Goal: Navigation & Orientation: Find specific page/section

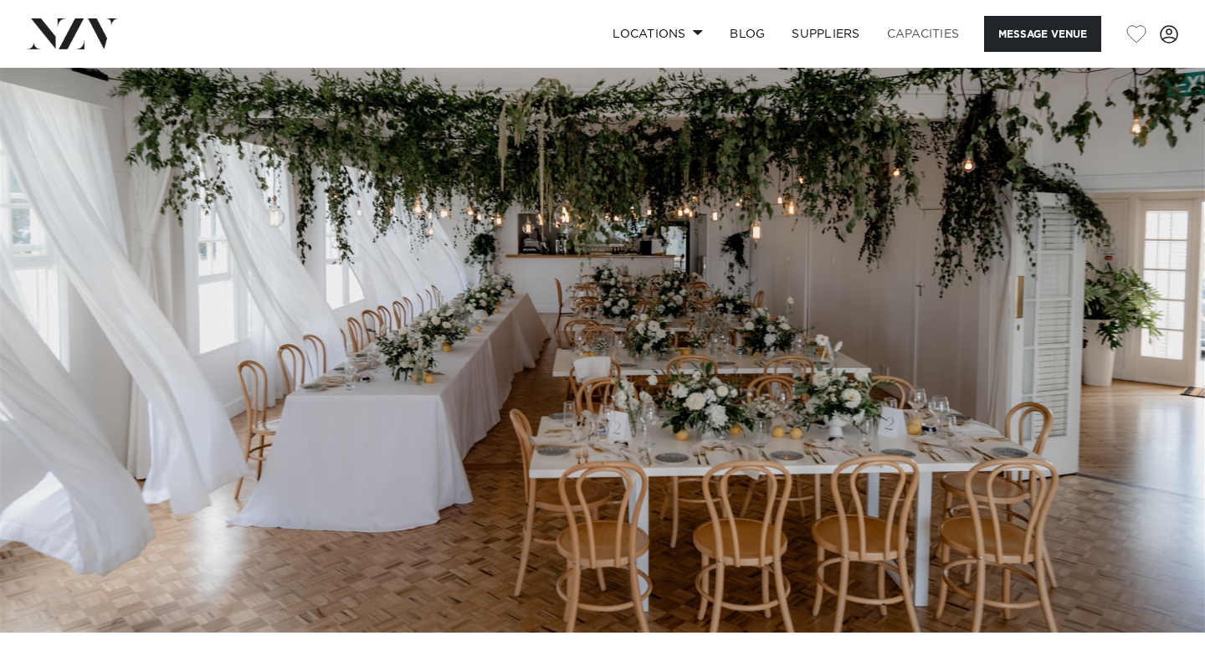
click at [932, 36] on link "Capacities" at bounding box center [924, 34] width 100 height 36
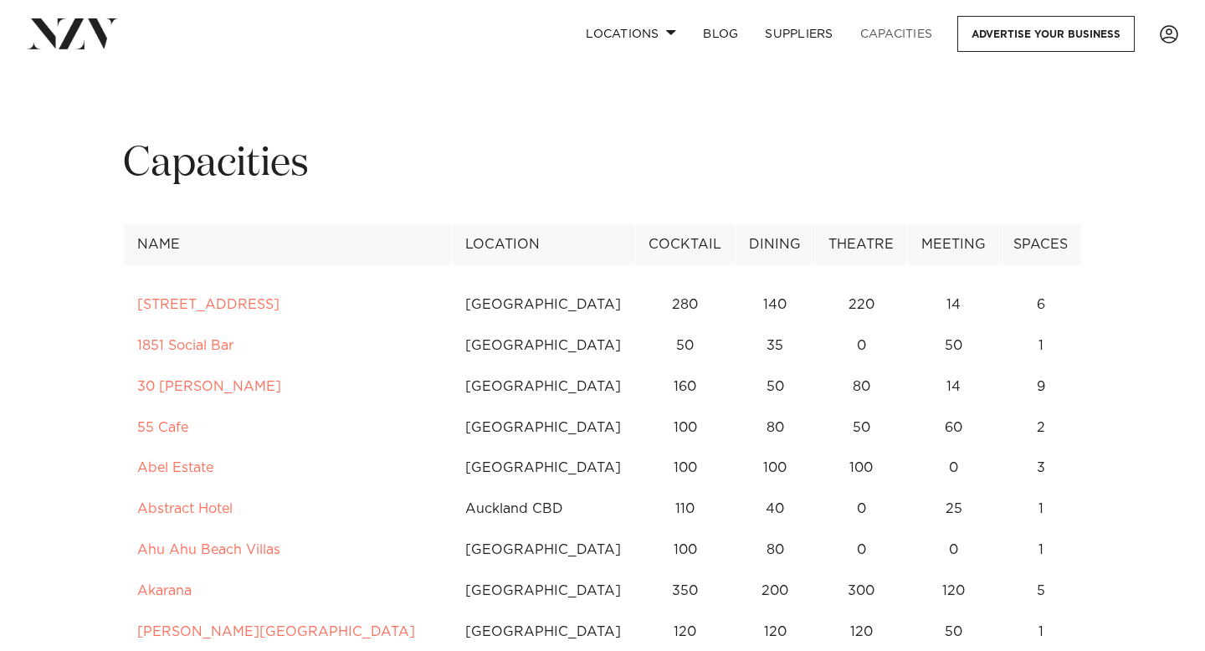
click at [931, 33] on link "Capacities" at bounding box center [897, 34] width 100 height 36
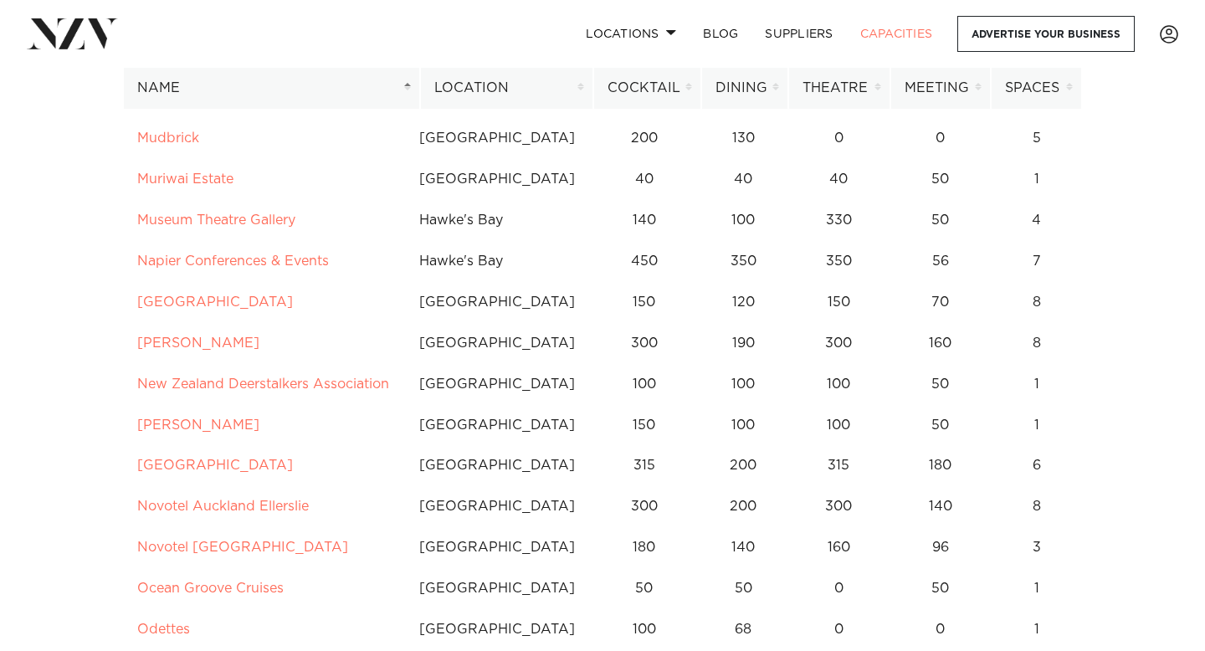
scroll to position [6004, 0]
